Goal: Task Accomplishment & Management: Use online tool/utility

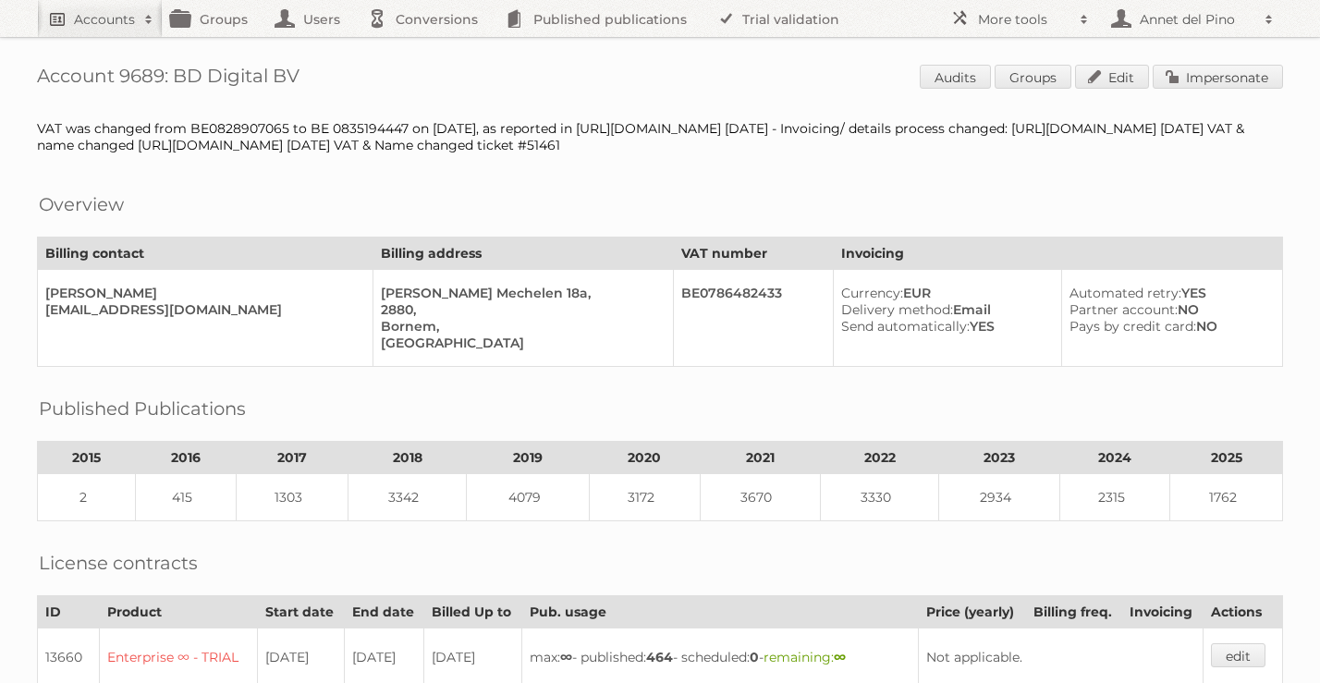
click at [135, 21] on span at bounding box center [149, 19] width 28 height 18
paste input"] "[EMAIL_ADDRESS][DOMAIN_NAME]"
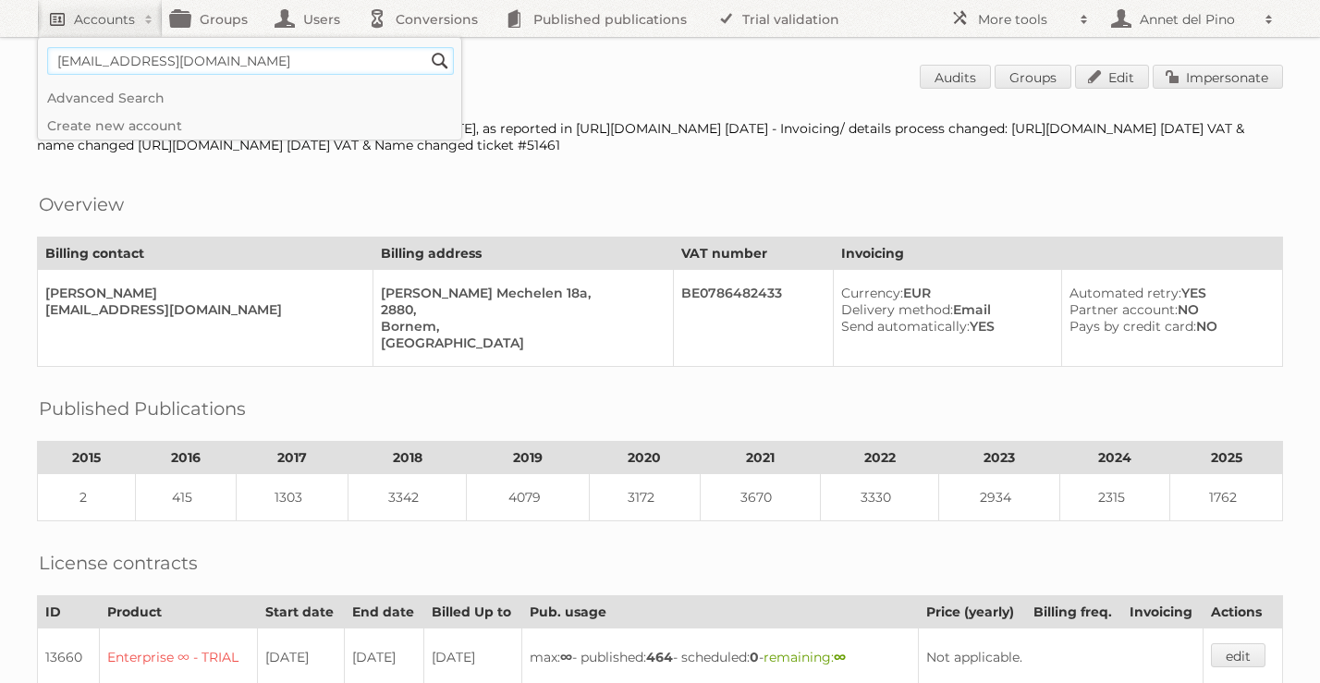
type input"] "[EMAIL_ADDRESS][DOMAIN_NAME]"
click at [426, 47] on input "Search" at bounding box center [440, 61] width 28 height 28
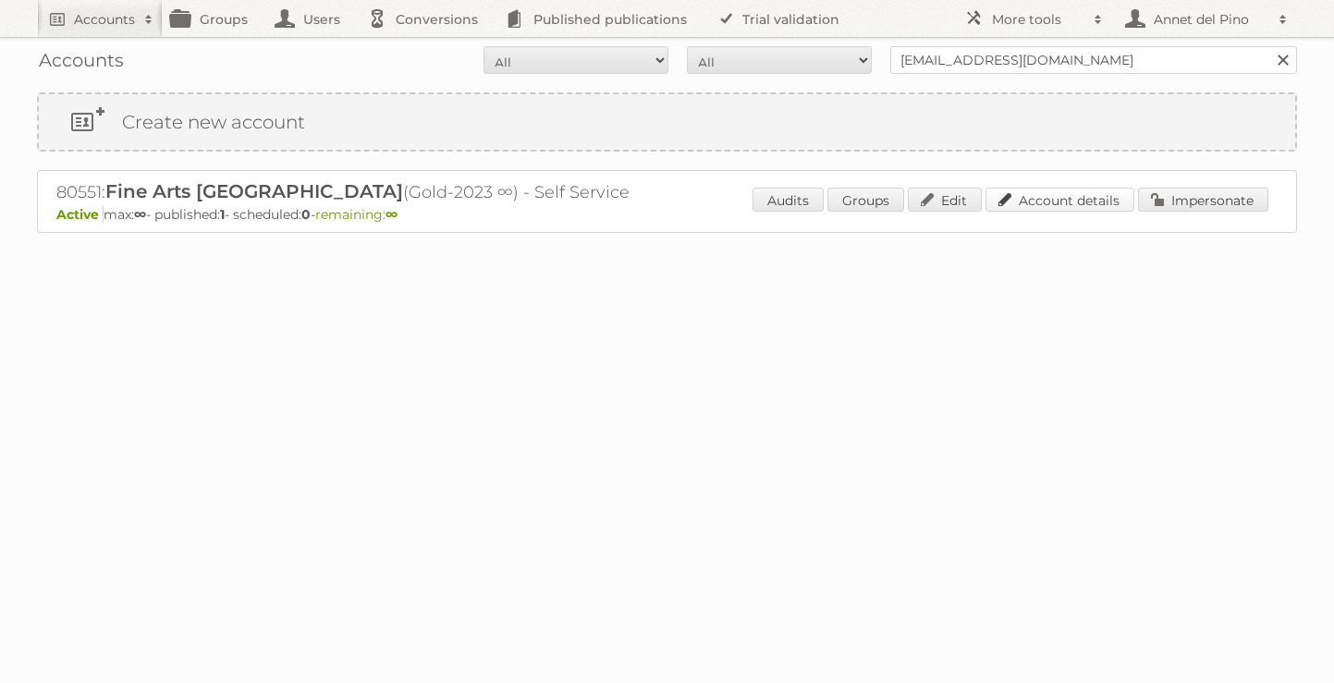
click at [1043, 207] on link "Account details" at bounding box center [1059, 200] width 149 height 24
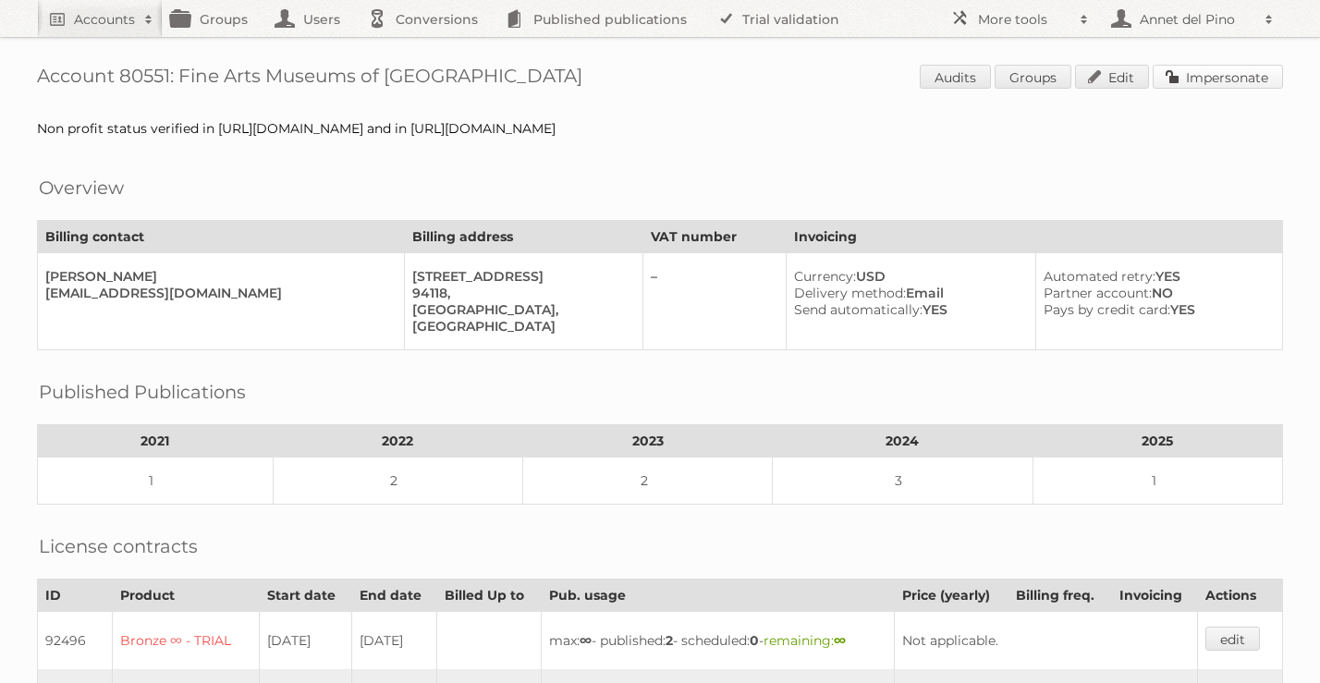
click at [1227, 67] on link "Impersonate" at bounding box center [1218, 77] width 130 height 24
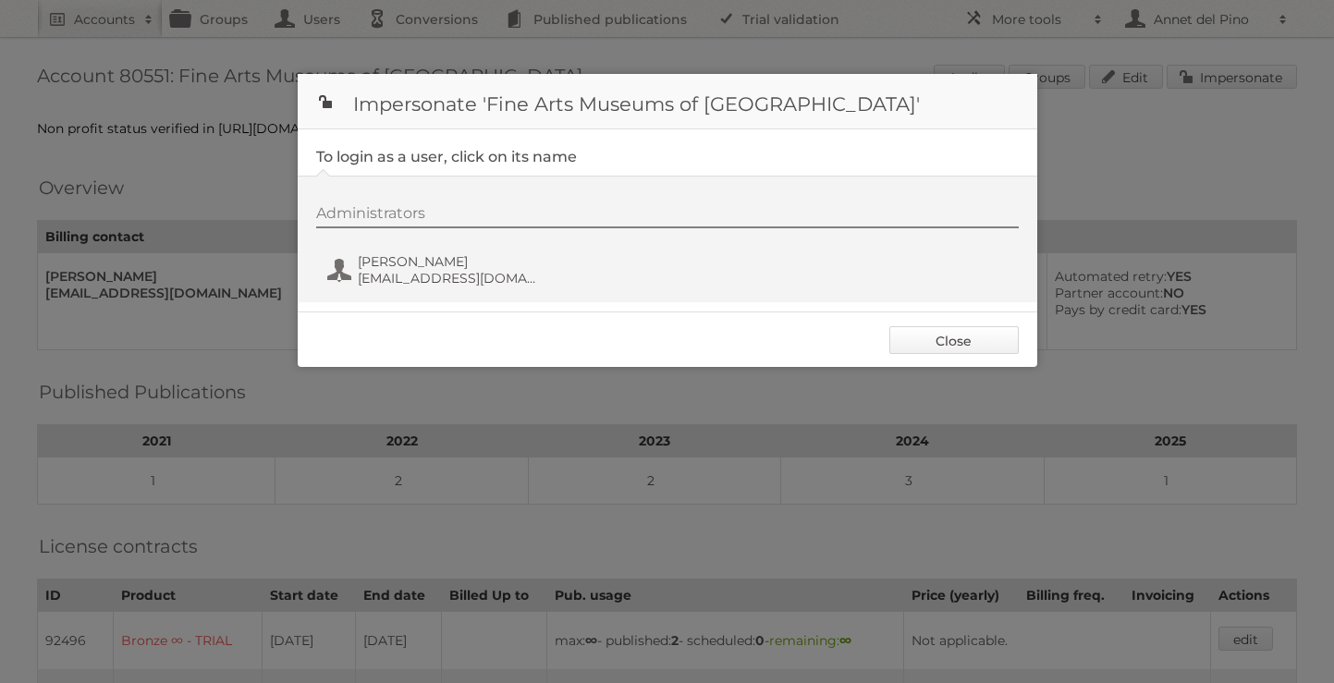
click at [951, 341] on link "Close" at bounding box center [953, 340] width 129 height 28
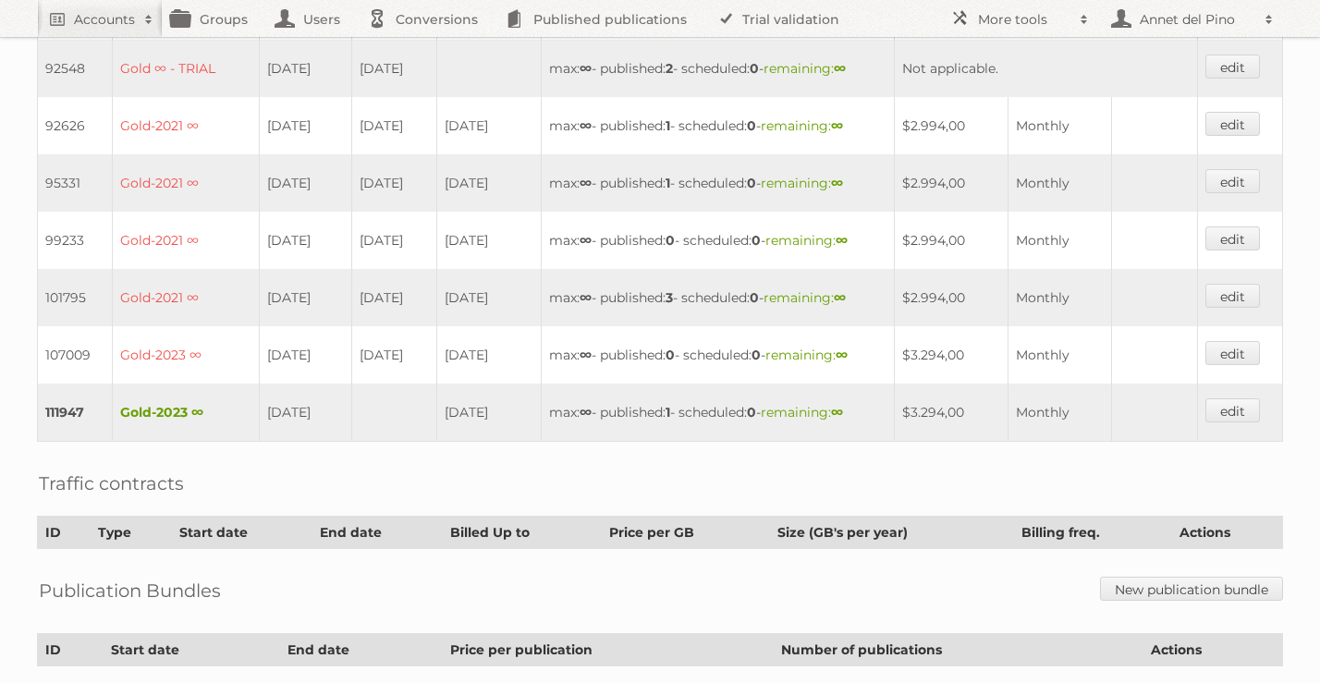
scroll to position [642, 0]
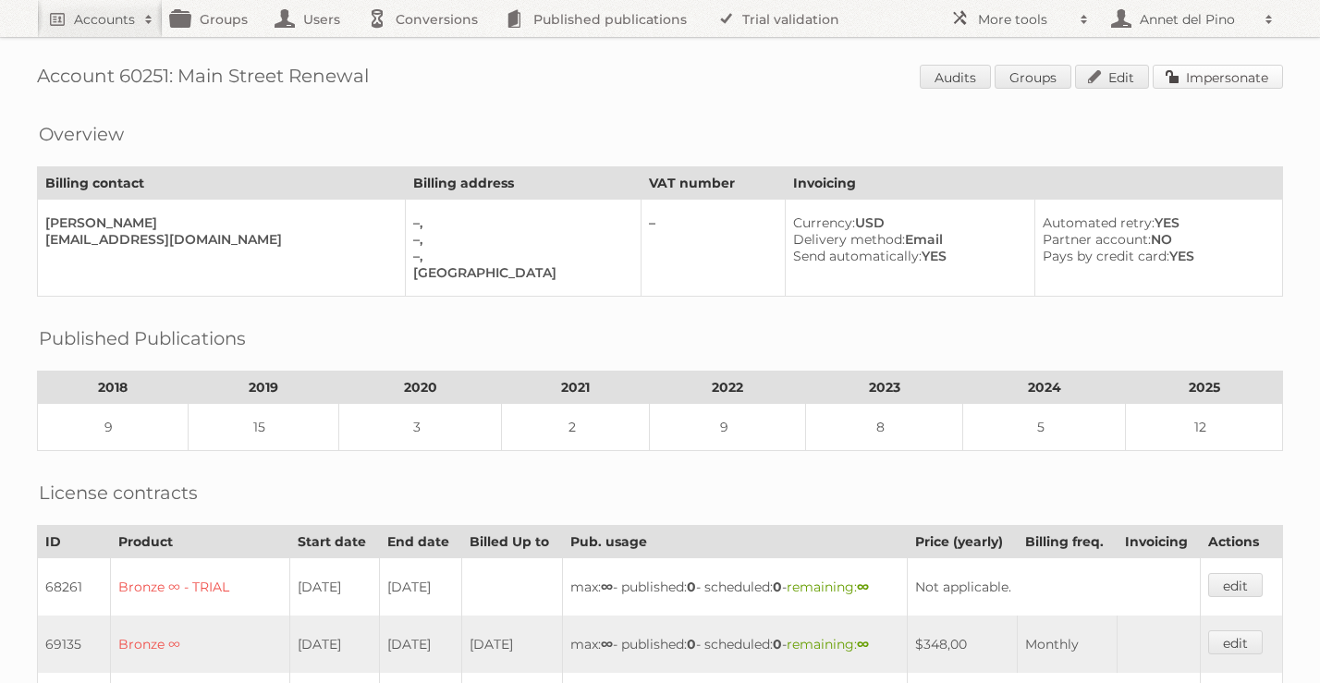
click at [1179, 81] on link "Impersonate" at bounding box center [1218, 77] width 130 height 24
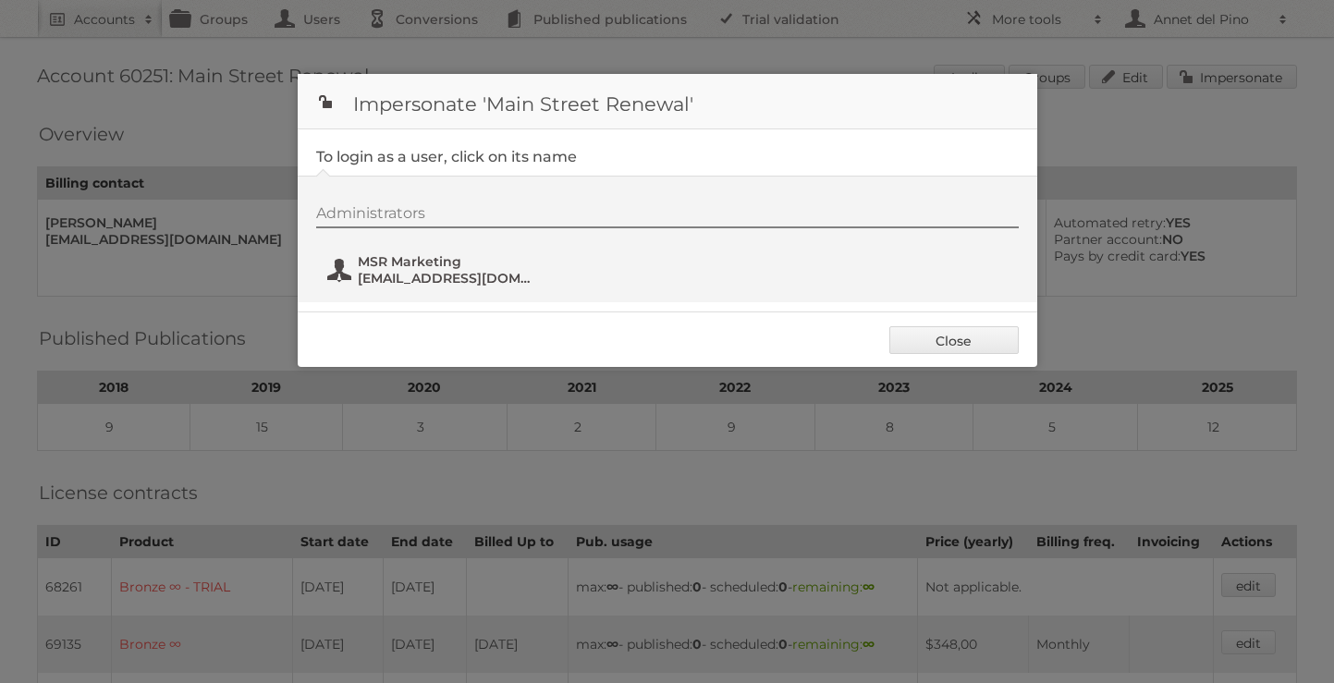
click at [491, 282] on span "marketing@msrenewal.com" at bounding box center [447, 278] width 179 height 17
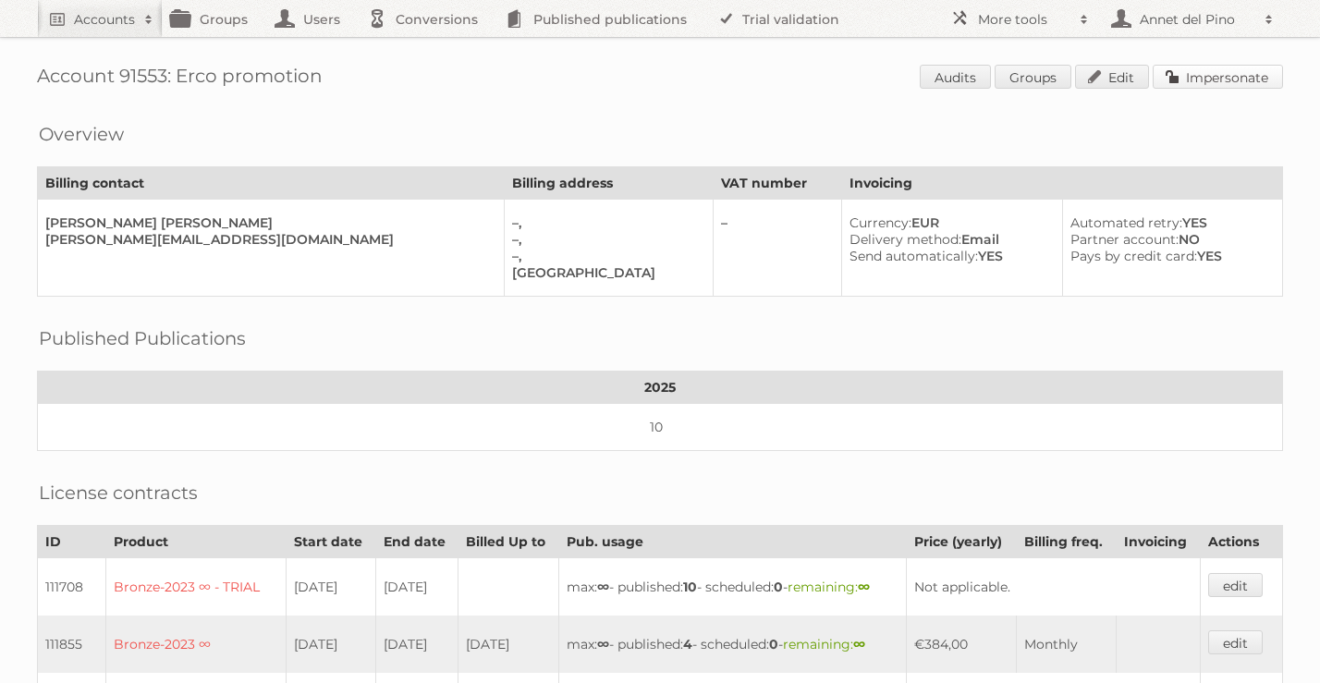
click at [1225, 75] on link "Impersonate" at bounding box center [1218, 77] width 130 height 24
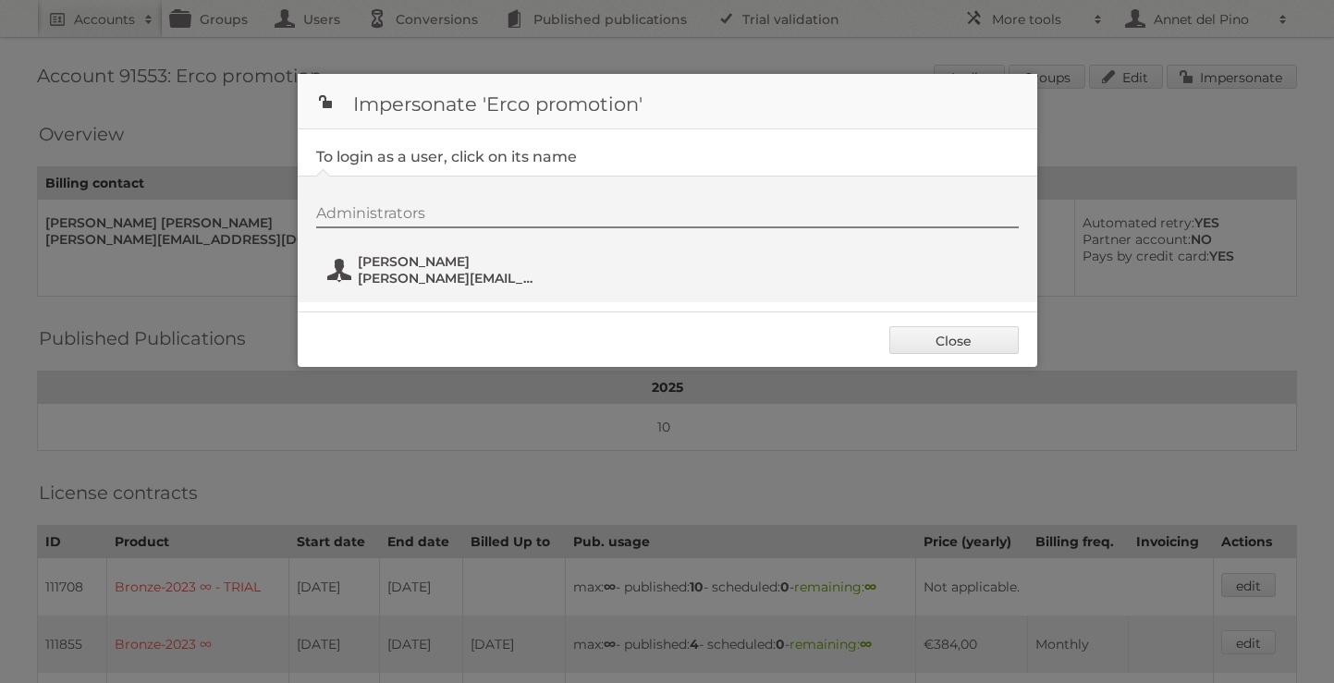
click at [471, 252] on button "carmen cabrera cabrera.carmenr@gmail.com" at bounding box center [433, 269] width 217 height 37
